Goal: Task Accomplishment & Management: Complete application form

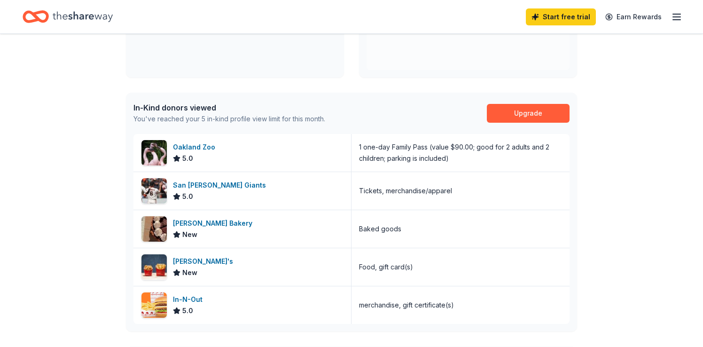
scroll to position [226, 0]
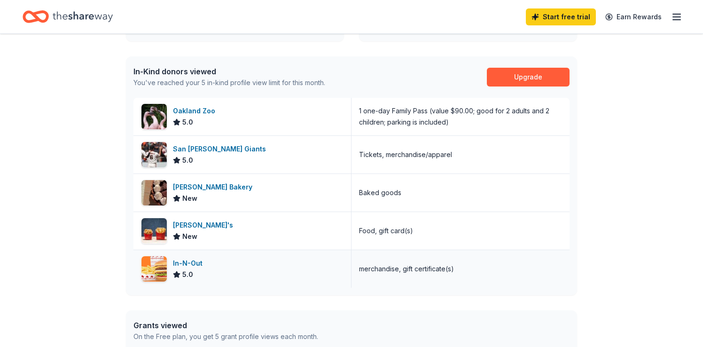
click at [155, 265] on img at bounding box center [154, 268] width 25 height 25
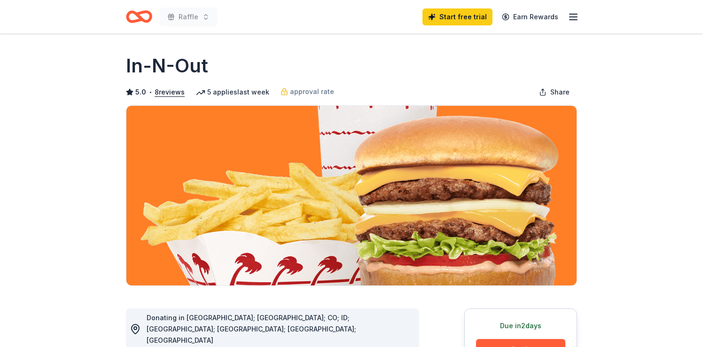
drag, startPoint x: 680, startPoint y: 68, endPoint x: 677, endPoint y: 96, distance: 27.9
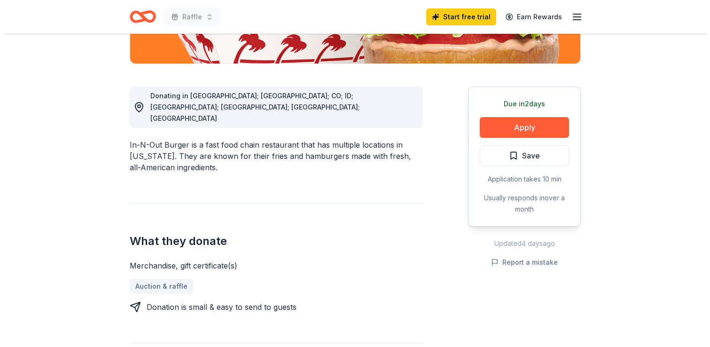
scroll to position [229, 0]
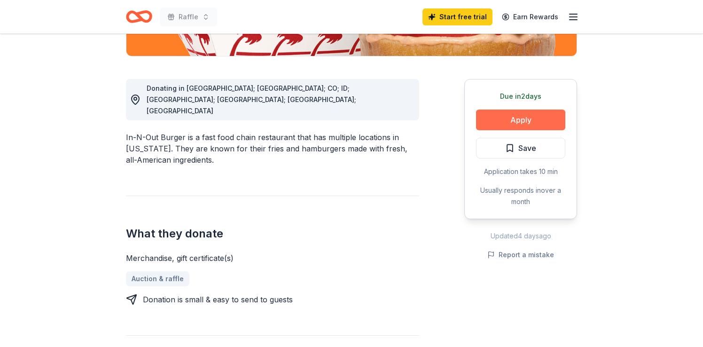
click at [523, 120] on button "Apply" at bounding box center [520, 120] width 89 height 21
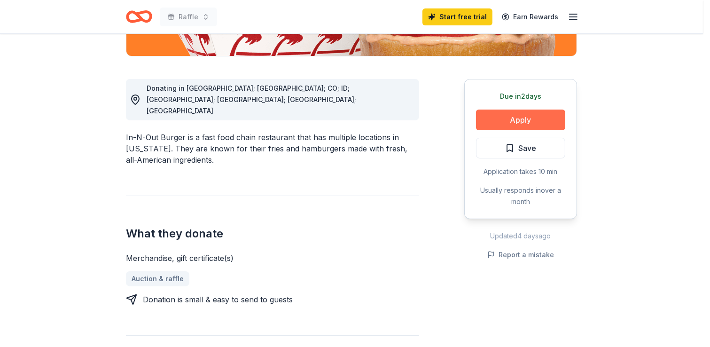
click at [523, 120] on div "Donor Program Requirements We've summarized the requirements for In-N-Out 's do…" at bounding box center [355, 173] width 710 height 347
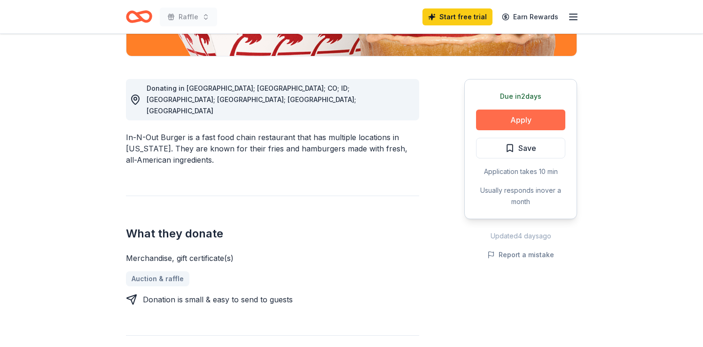
click at [523, 120] on button "Apply" at bounding box center [520, 120] width 89 height 21
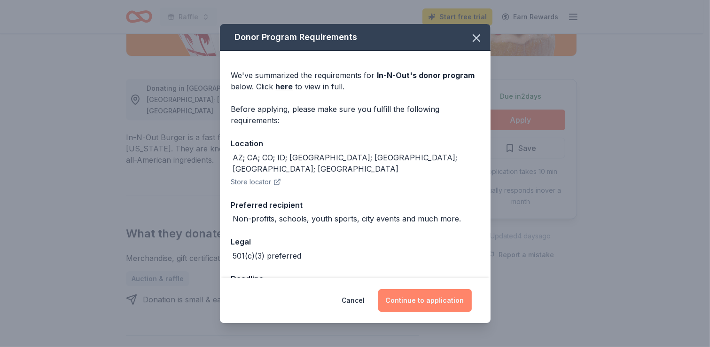
click at [422, 300] on button "Continue to application" at bounding box center [425, 300] width 94 height 23
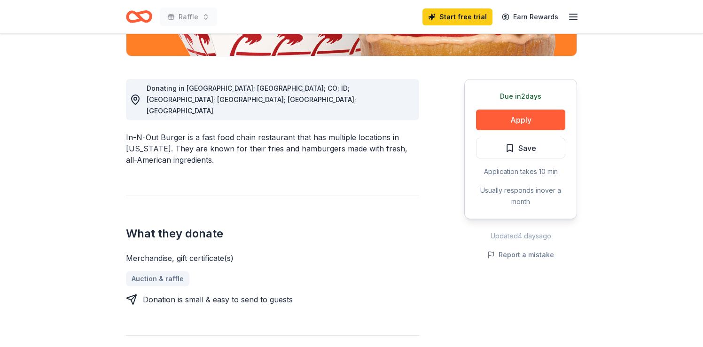
click at [422, 300] on button "Continue to application" at bounding box center [418, 294] width 89 height 22
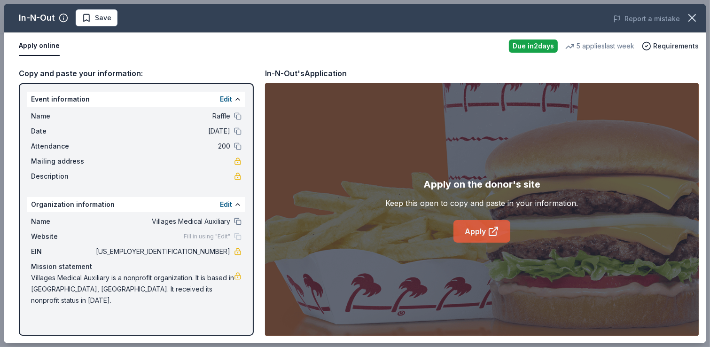
click at [474, 229] on link "Apply" at bounding box center [482, 231] width 57 height 23
